Goal: Navigation & Orientation: Find specific page/section

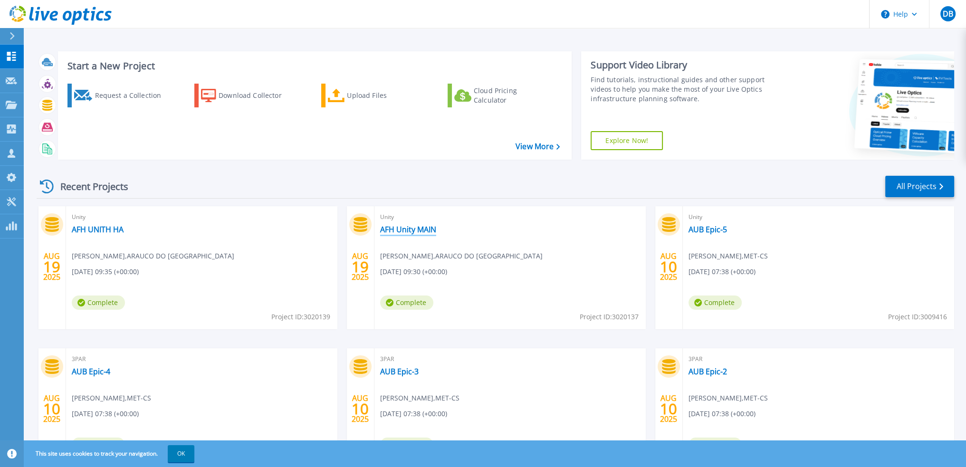
click at [402, 229] on link "AFH Unity MAIN" at bounding box center [408, 230] width 56 height 10
drag, startPoint x: 113, startPoint y: 298, endPoint x: 94, endPoint y: 305, distance: 20.5
click at [113, 298] on span "Complete" at bounding box center [98, 302] width 53 height 14
click at [95, 230] on link "AFH UNITH HA" at bounding box center [98, 230] width 52 height 10
